Goal: Task Accomplishment & Management: Use online tool/utility

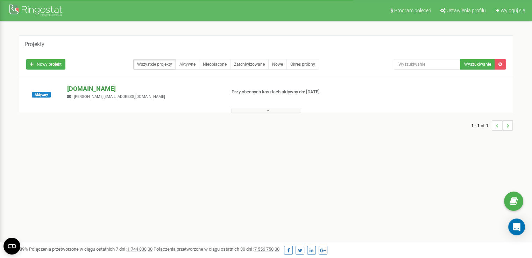
click at [107, 92] on p "[DOMAIN_NAME]" at bounding box center [143, 88] width 153 height 9
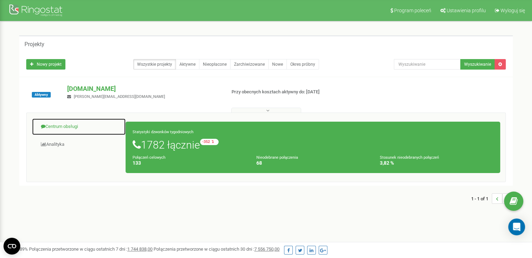
click at [75, 130] on link "Centrum obsługi" at bounding box center [79, 126] width 94 height 17
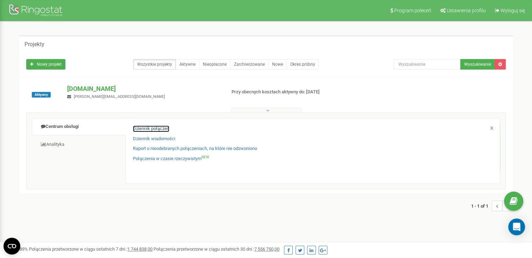
click at [140, 128] on link "Dziennik połączeń" at bounding box center [151, 128] width 36 height 7
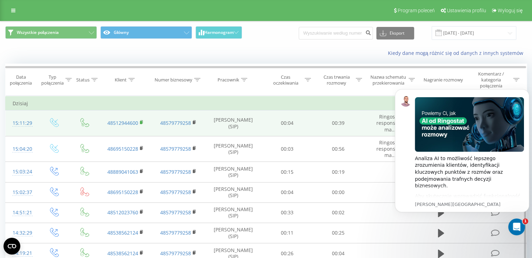
click at [140, 122] on rect at bounding box center [141, 122] width 2 height 3
